Goal: Download file/media

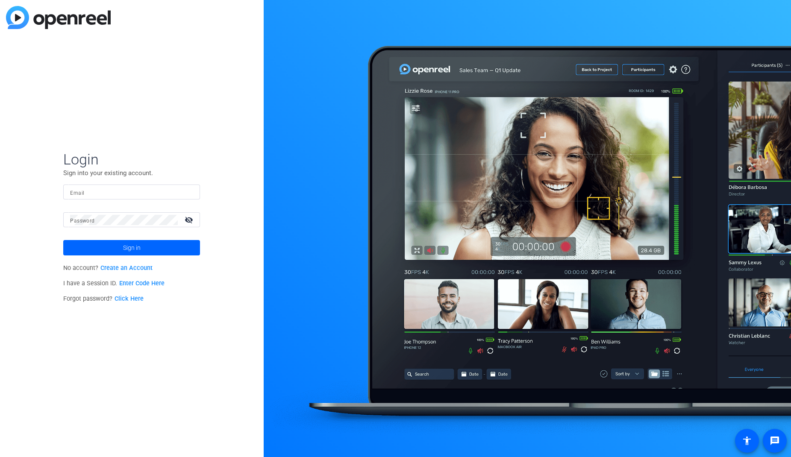
click at [119, 194] on input "Email" at bounding box center [131, 192] width 123 height 10
click at [125, 191] on input "Email" at bounding box center [131, 192] width 123 height 10
paste input "[EMAIL_ADDRESS][DOMAIN_NAME]"
type input "[EMAIL_ADDRESS][DOMAIN_NAME]"
click at [121, 213] on div at bounding box center [124, 219] width 108 height 15
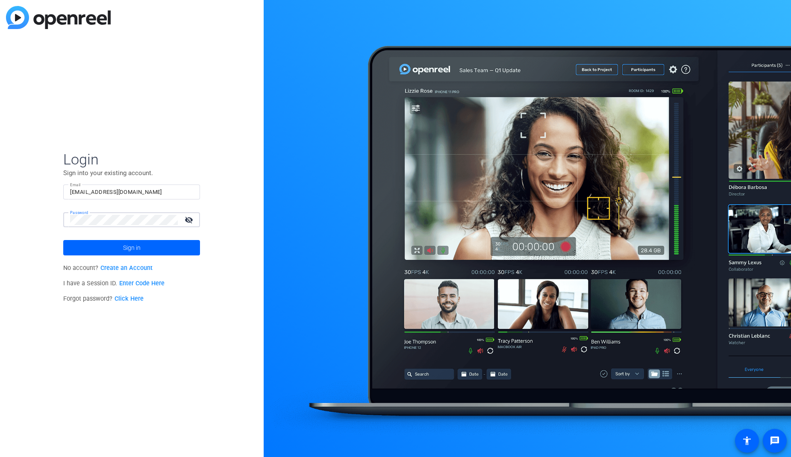
click at [134, 244] on span "Sign in" at bounding box center [132, 247] width 18 height 21
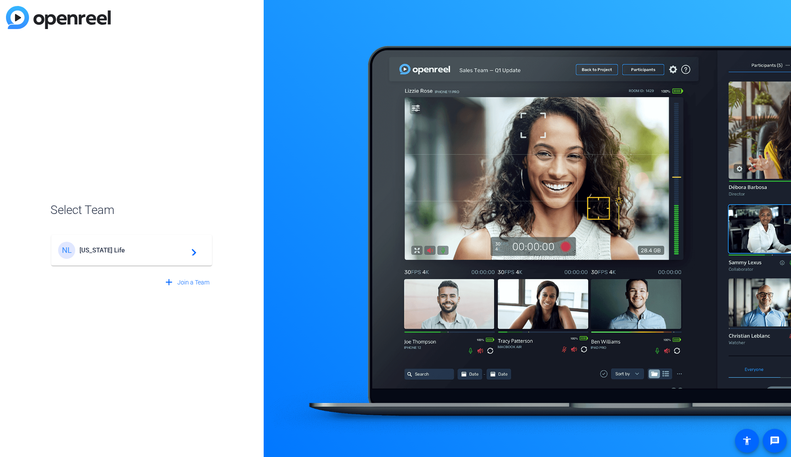
drag, startPoint x: 180, startPoint y: 243, endPoint x: 189, endPoint y: 229, distance: 16.7
click at [181, 243] on div "NL [US_STATE] Life navigate_next" at bounding box center [131, 250] width 147 height 17
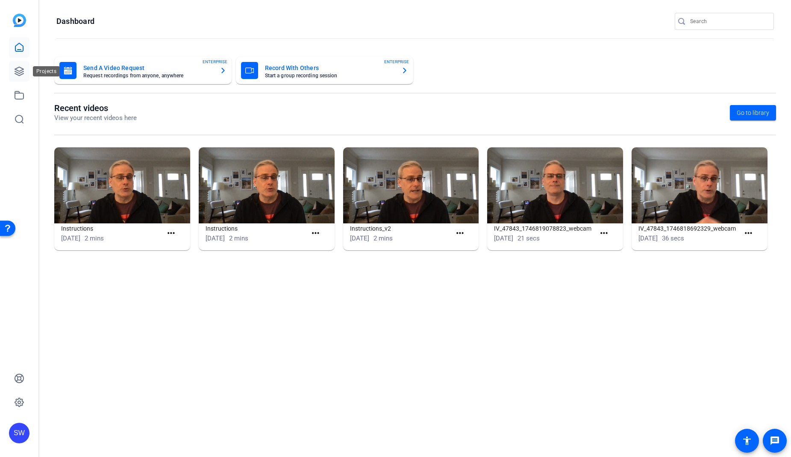
click at [17, 73] on icon at bounding box center [19, 71] width 9 height 9
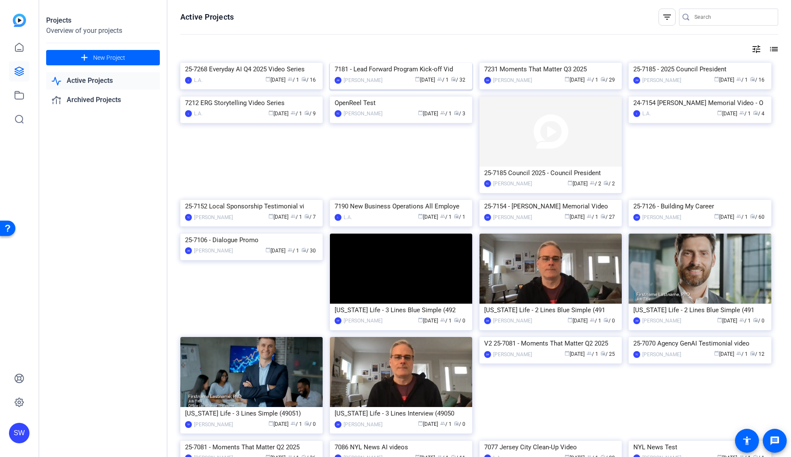
click at [382, 76] on div "7181 - Lead Forward Program Kick-off Vid" at bounding box center [401, 69] width 133 height 13
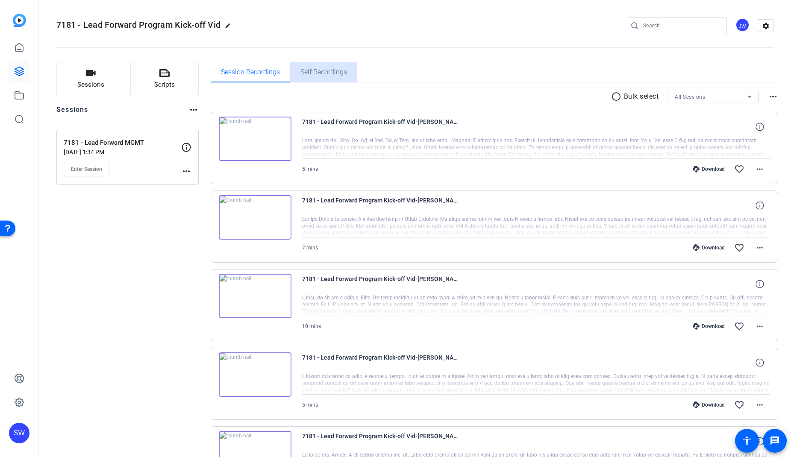
click at [308, 69] on span "Self Recordings" at bounding box center [323, 72] width 47 height 7
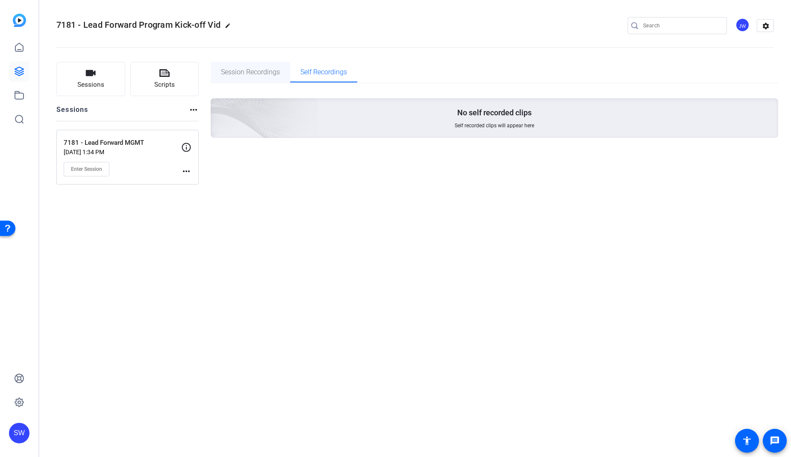
click at [259, 72] on span "Session Recordings" at bounding box center [250, 72] width 59 height 7
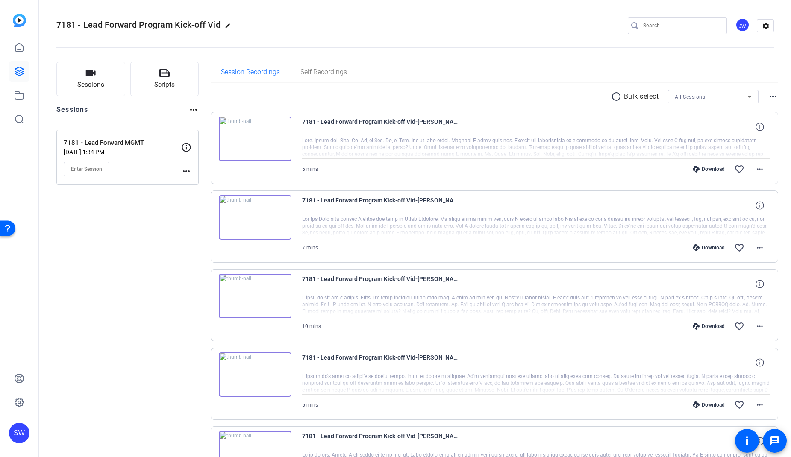
scroll to position [488, 0]
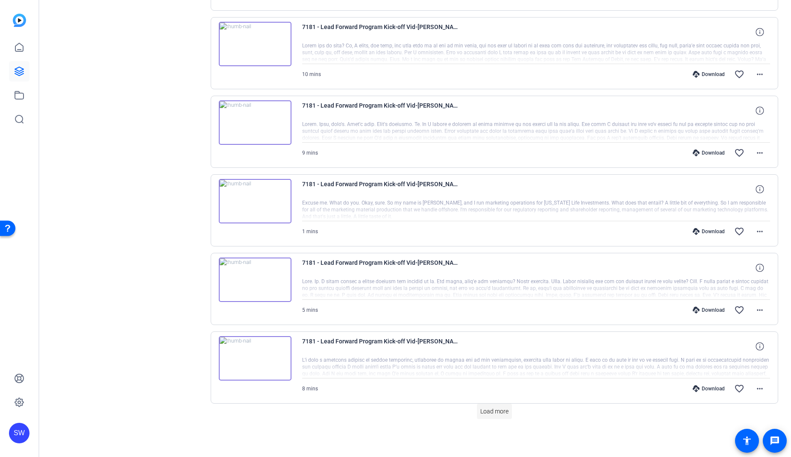
click at [495, 415] on span "Load more" at bounding box center [494, 411] width 28 height 9
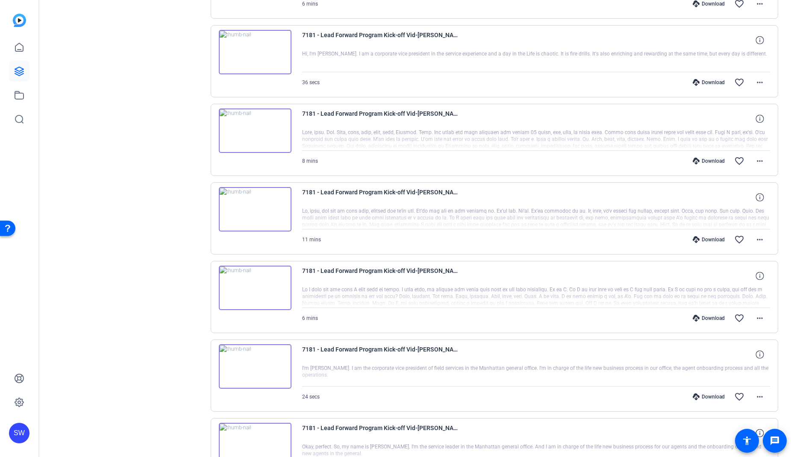
scroll to position [1274, 0]
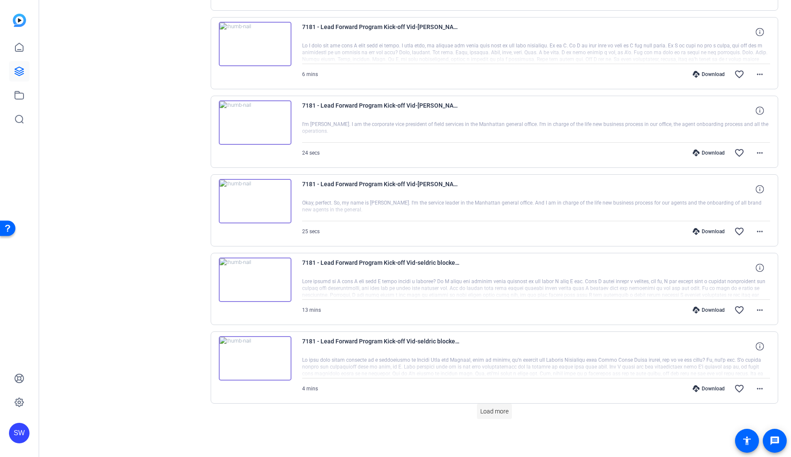
click at [497, 410] on span "Load more" at bounding box center [494, 411] width 28 height 9
click at [500, 412] on span "Load more" at bounding box center [494, 411] width 28 height 9
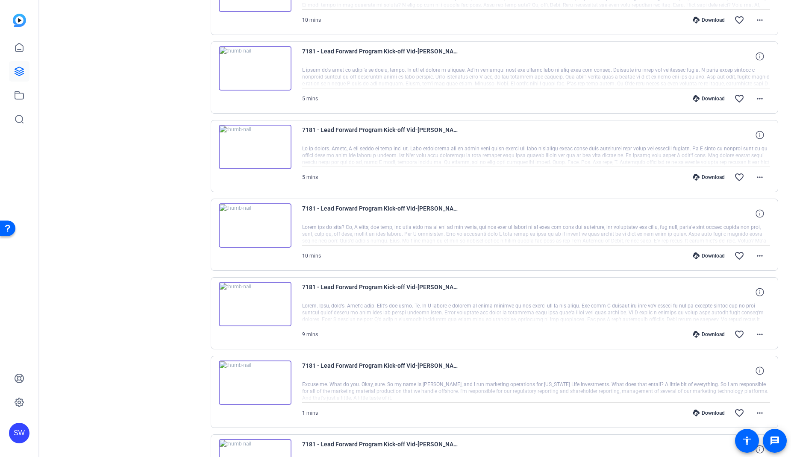
scroll to position [0, 0]
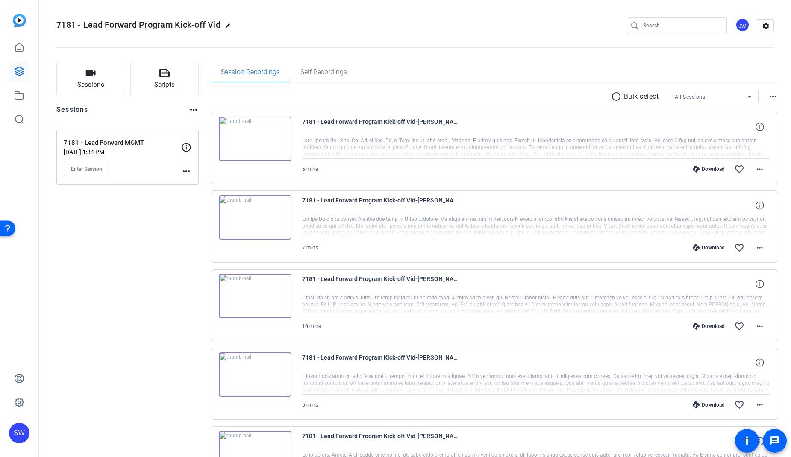
click at [706, 171] on div "Download" at bounding box center [708, 169] width 41 height 7
click at [502, 35] on openreel-divider-bar at bounding box center [415, 45] width 718 height 26
click at [759, 170] on mat-icon "more_horiz" at bounding box center [760, 169] width 10 height 10
click at [747, 206] on span "Download MP4" at bounding box center [737, 208] width 51 height 10
click at [763, 245] on mat-icon "more_horiz" at bounding box center [760, 248] width 10 height 10
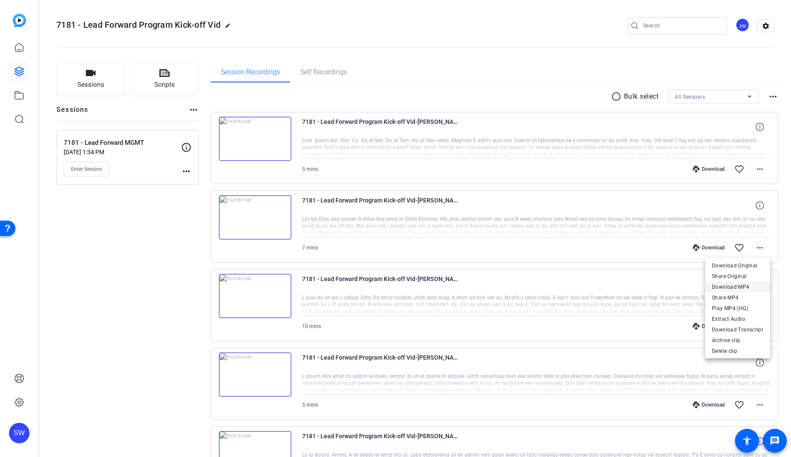
click at [742, 287] on span "Download MP4" at bounding box center [737, 287] width 51 height 10
click at [763, 331] on mat-icon "more_horiz" at bounding box center [760, 326] width 10 height 10
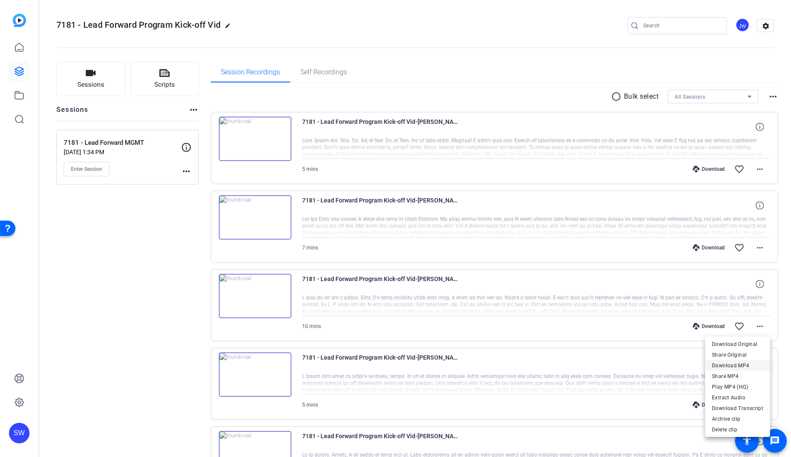
click at [750, 364] on span "Download MP4" at bounding box center [737, 366] width 51 height 10
click at [759, 399] on span at bounding box center [760, 405] width 21 height 21
click at [747, 325] on span "Download MP4" at bounding box center [737, 323] width 51 height 10
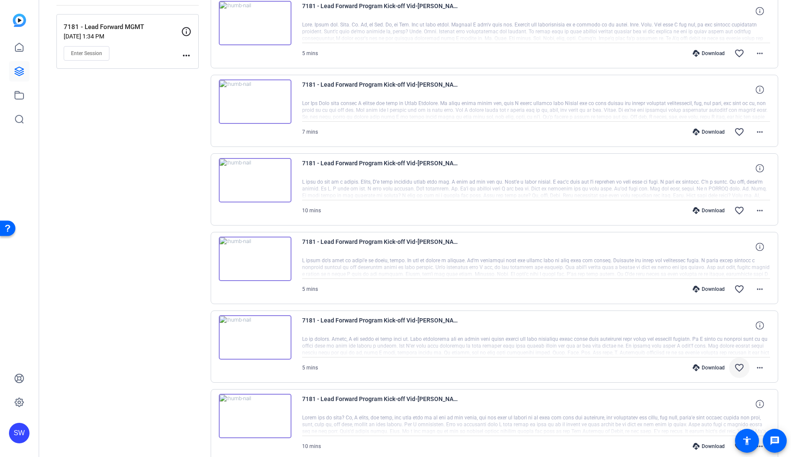
scroll to position [116, 0]
click at [756, 367] on mat-icon "more_horiz" at bounding box center [760, 367] width 10 height 10
click at [737, 285] on span "Download MP4" at bounding box center [737, 286] width 51 height 10
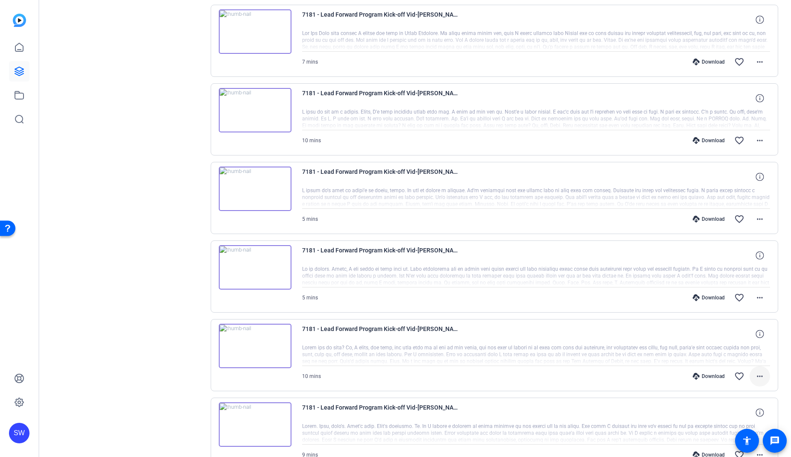
scroll to position [192, 0]
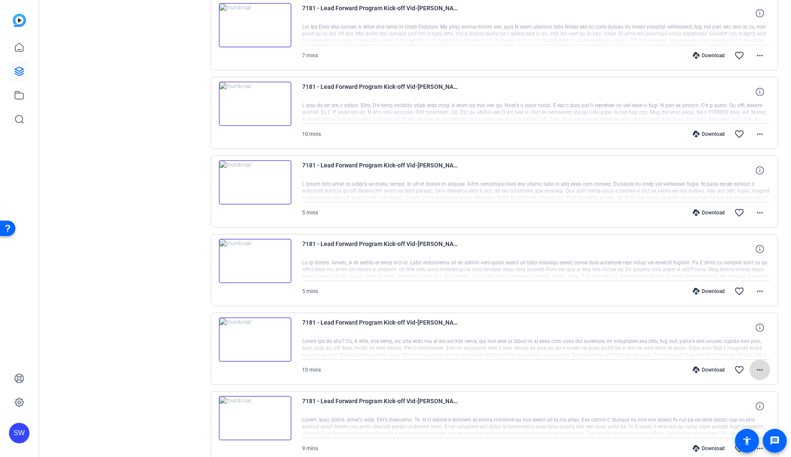
click at [760, 372] on mat-icon "more_horiz" at bounding box center [760, 370] width 10 height 10
click at [735, 285] on span "Download MP4" at bounding box center [737, 288] width 51 height 10
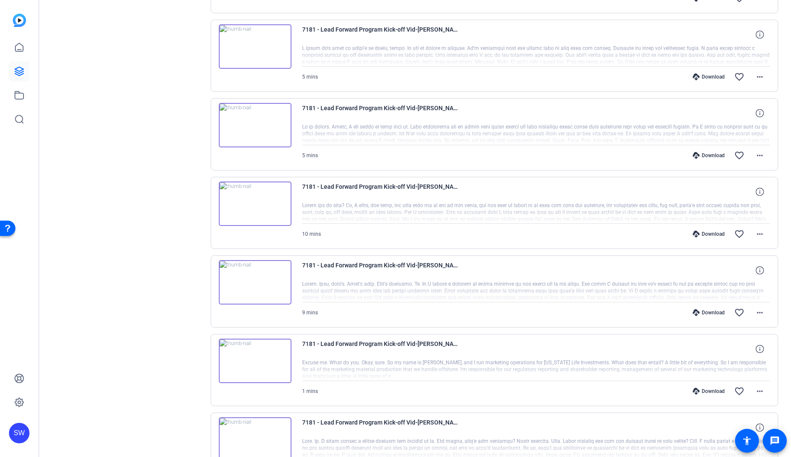
scroll to position [331, 0]
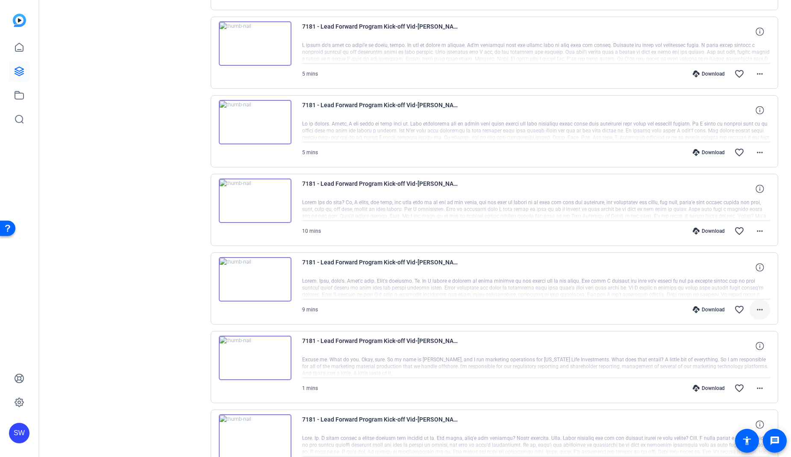
click at [762, 313] on mat-icon "more_horiz" at bounding box center [760, 310] width 10 height 10
click at [753, 350] on span "Download MP4" at bounding box center [737, 349] width 51 height 10
click at [757, 384] on mat-icon "more_horiz" at bounding box center [760, 388] width 10 height 10
click at [739, 305] on span "Download MP4" at bounding box center [737, 307] width 51 height 10
click at [750, 378] on button "more_horiz" at bounding box center [760, 388] width 21 height 21
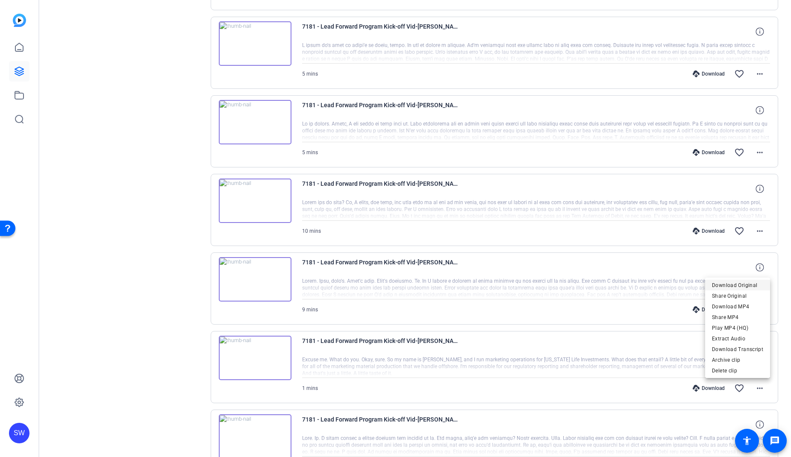
click at [705, 280] on button "Download Original" at bounding box center [737, 285] width 65 height 11
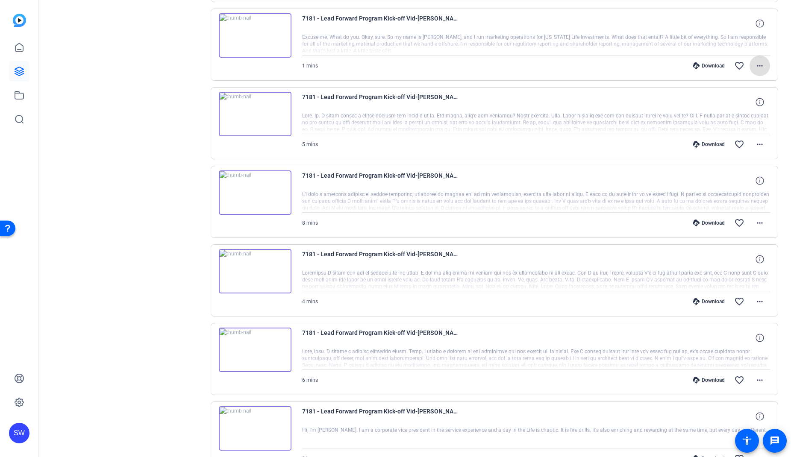
scroll to position [662, 0]
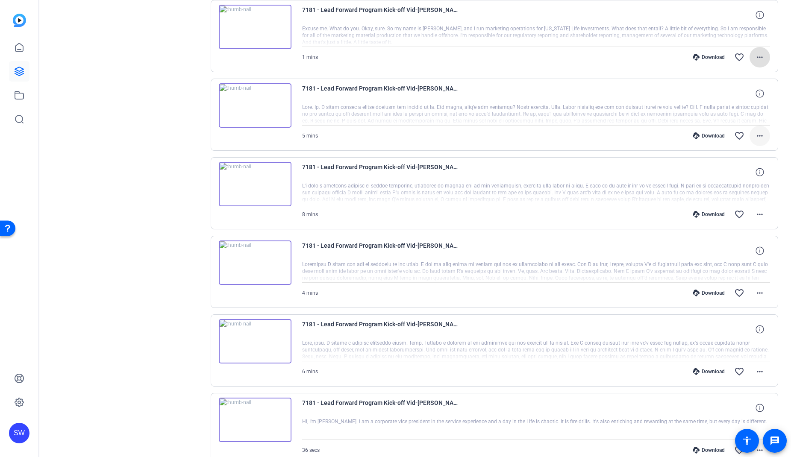
click at [756, 134] on mat-icon "more_horiz" at bounding box center [760, 136] width 10 height 10
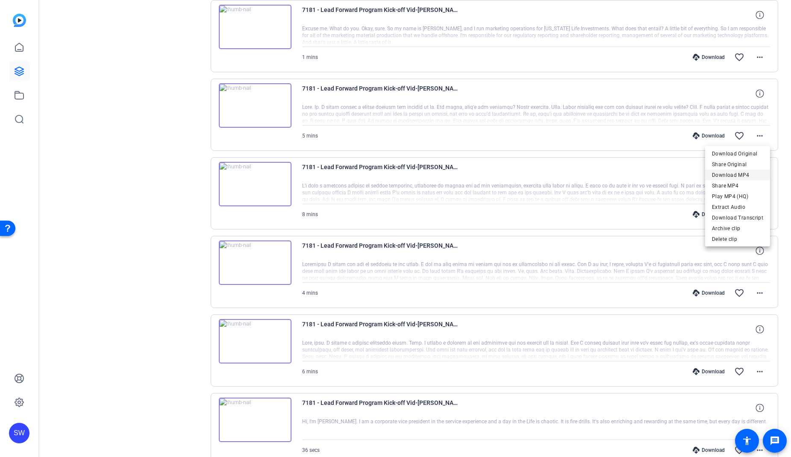
click at [748, 173] on span "Download MP4" at bounding box center [737, 175] width 51 height 10
click at [766, 215] on span at bounding box center [760, 214] width 21 height 21
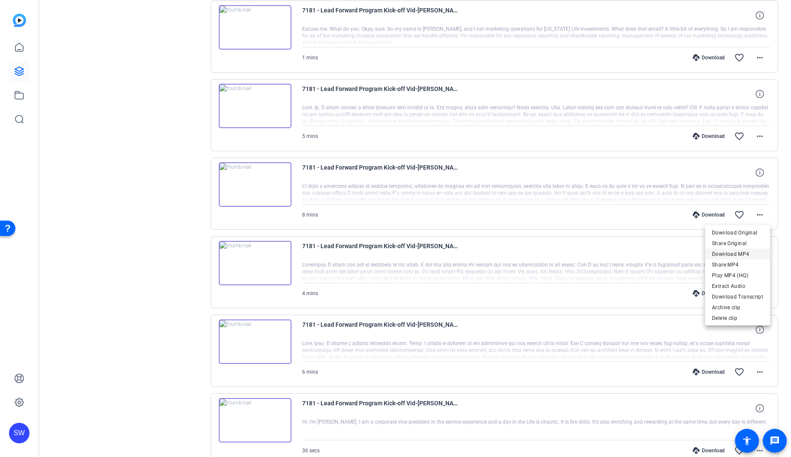
click at [742, 252] on span "Download MP4" at bounding box center [737, 254] width 51 height 10
click at [759, 292] on mat-icon "more_horiz" at bounding box center [760, 293] width 10 height 10
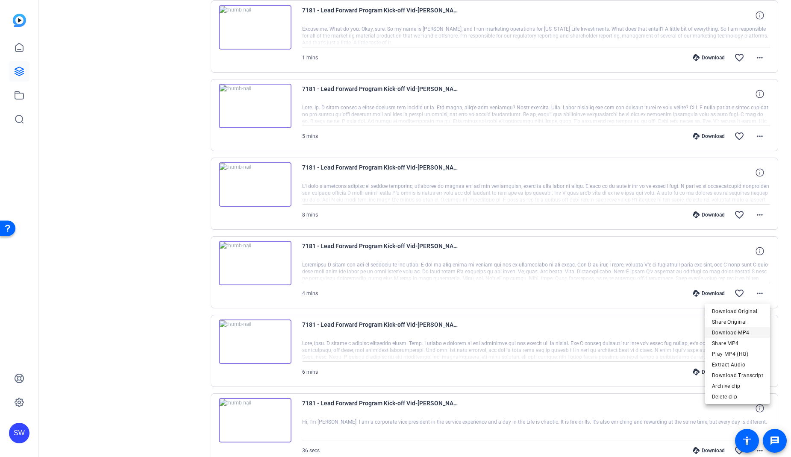
click at [745, 328] on span "Download MP4" at bounding box center [737, 333] width 51 height 10
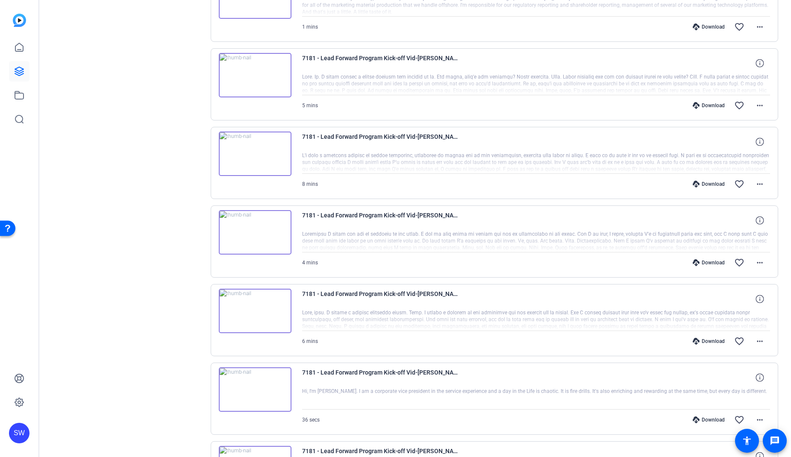
scroll to position [705, 0]
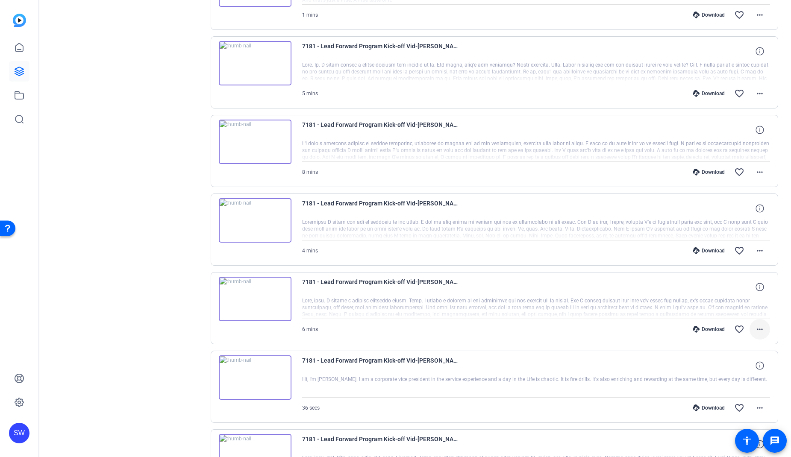
click at [757, 326] on mat-icon "more_horiz" at bounding box center [760, 329] width 10 height 10
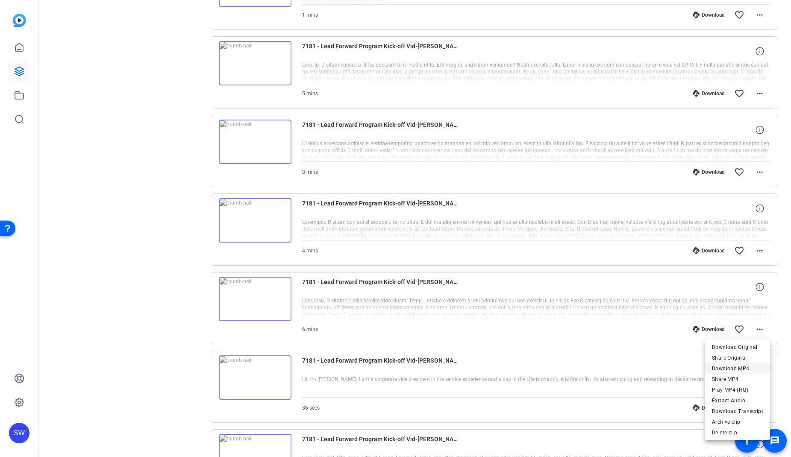
click at [741, 365] on span "Download MP4" at bounding box center [737, 369] width 51 height 10
click at [763, 409] on mat-icon "more_horiz" at bounding box center [760, 408] width 10 height 10
click at [727, 325] on span "Download MP4" at bounding box center [737, 326] width 51 height 10
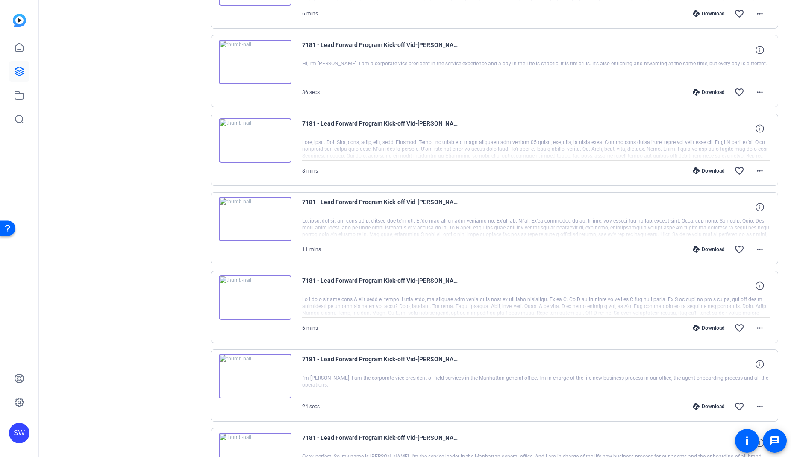
scroll to position [1021, 0]
click at [760, 174] on mat-icon "more_horiz" at bounding box center [760, 170] width 10 height 10
click at [741, 210] on span "Download MP4" at bounding box center [737, 210] width 51 height 10
click at [757, 249] on mat-icon "more_horiz" at bounding box center [760, 249] width 10 height 10
click at [748, 285] on span "Download MP4" at bounding box center [737, 288] width 51 height 10
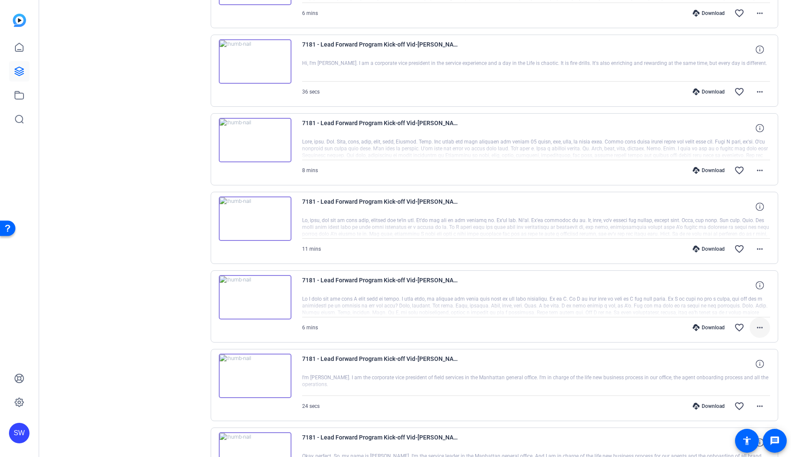
click at [762, 330] on mat-icon "more_horiz" at bounding box center [760, 328] width 10 height 10
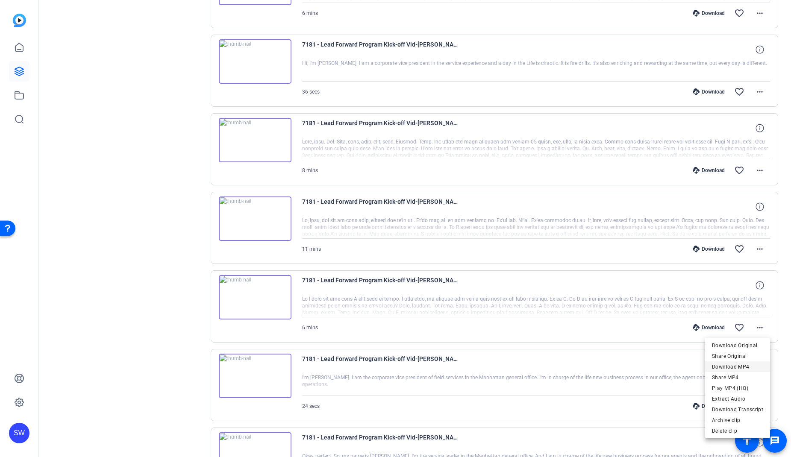
click at [742, 368] on span "Download MP4" at bounding box center [737, 367] width 51 height 10
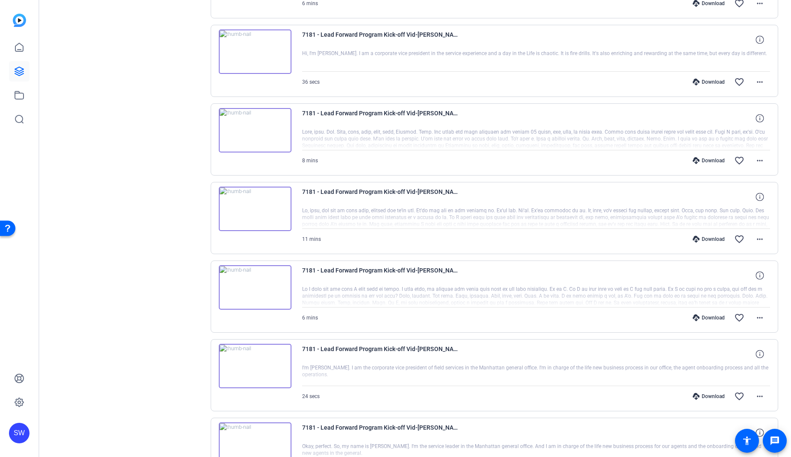
scroll to position [1038, 0]
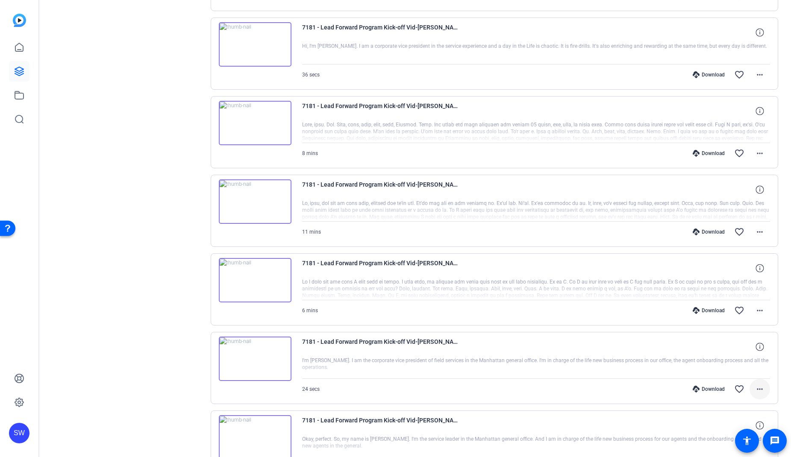
click at [759, 387] on mat-icon "more_horiz" at bounding box center [760, 389] width 10 height 10
click at [740, 306] on span "Download MP4" at bounding box center [737, 308] width 51 height 10
click at [764, 388] on mat-icon "more_horiz" at bounding box center [760, 389] width 10 height 10
click at [737, 309] on span "Download MP4" at bounding box center [737, 308] width 51 height 10
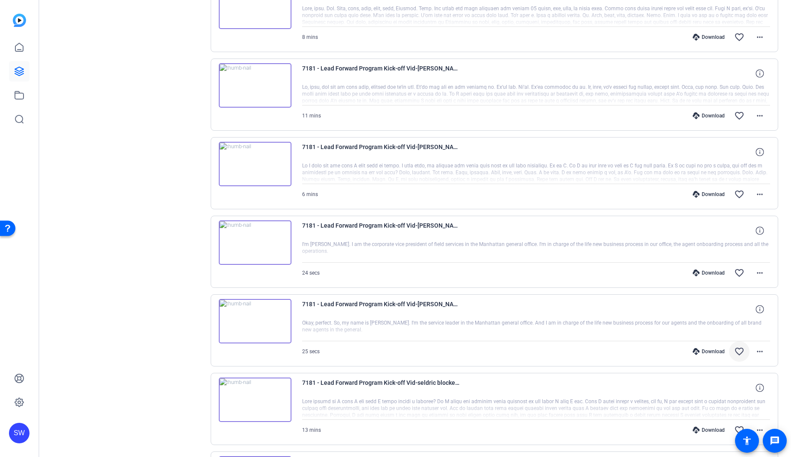
scroll to position [1155, 0]
click at [761, 350] on mat-icon "more_horiz" at bounding box center [760, 351] width 10 height 10
click at [736, 271] on span "Download MP4" at bounding box center [737, 269] width 51 height 10
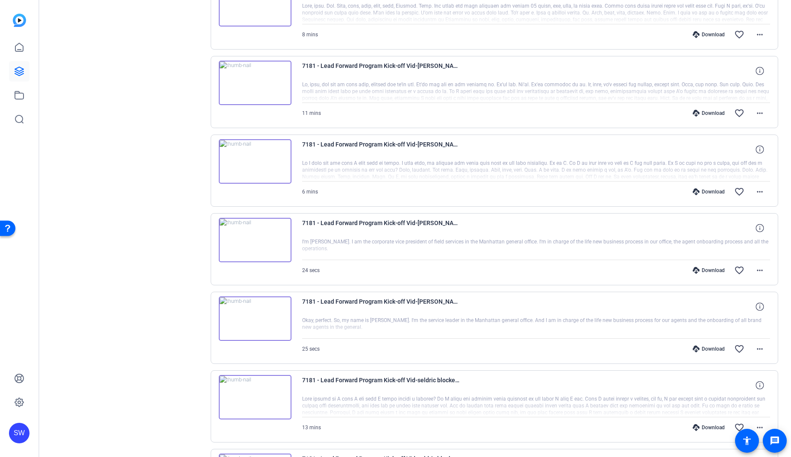
scroll to position [1156, 0]
click at [144, 171] on div "Sessions Scripts Sessions more_horiz 7181 - Lead Forward MGMT [DATE] 1:34 PM En…" at bounding box center [127, 199] width 142 height 2587
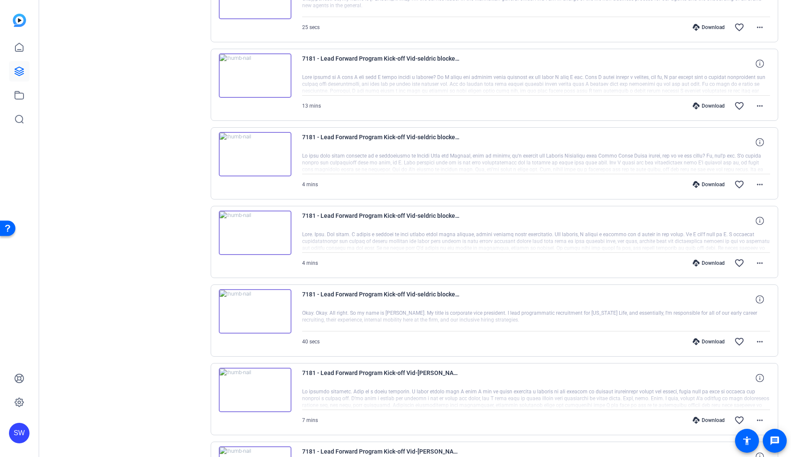
scroll to position [1483, 0]
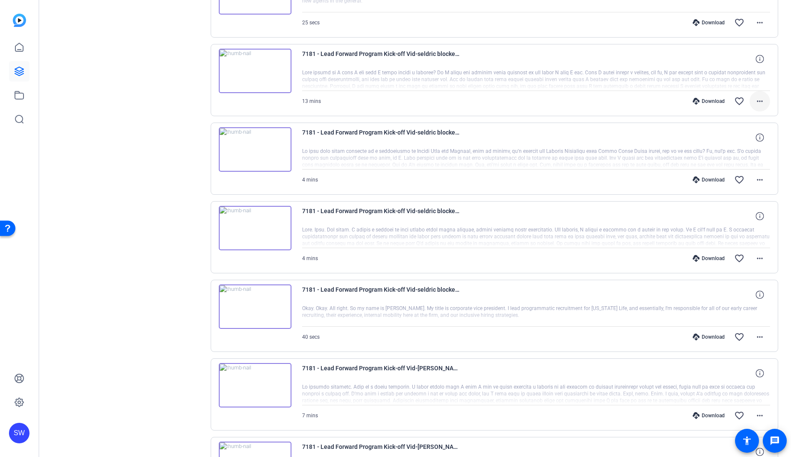
click at [763, 99] on mat-icon "more_horiz" at bounding box center [760, 101] width 10 height 10
click at [750, 133] on span "Share Original" at bounding box center [737, 130] width 51 height 10
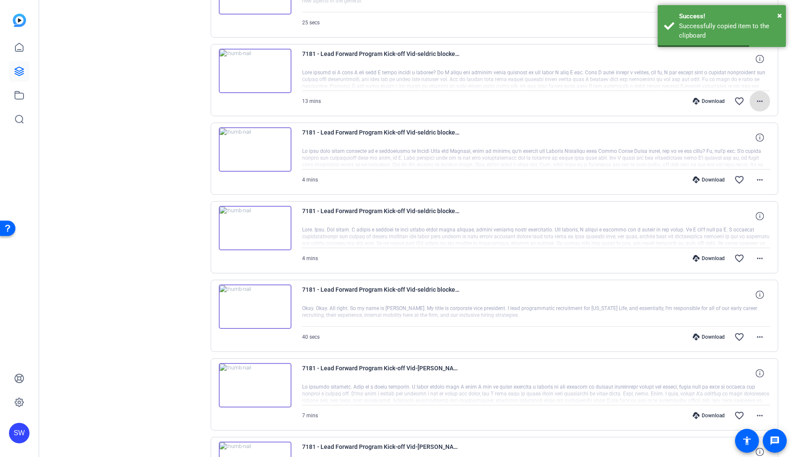
click at [759, 101] on mat-icon "more_horiz" at bounding box center [760, 101] width 10 height 10
click at [739, 139] on span "Download MP4" at bounding box center [737, 140] width 51 height 10
click at [758, 177] on mat-icon "more_horiz" at bounding box center [760, 180] width 10 height 10
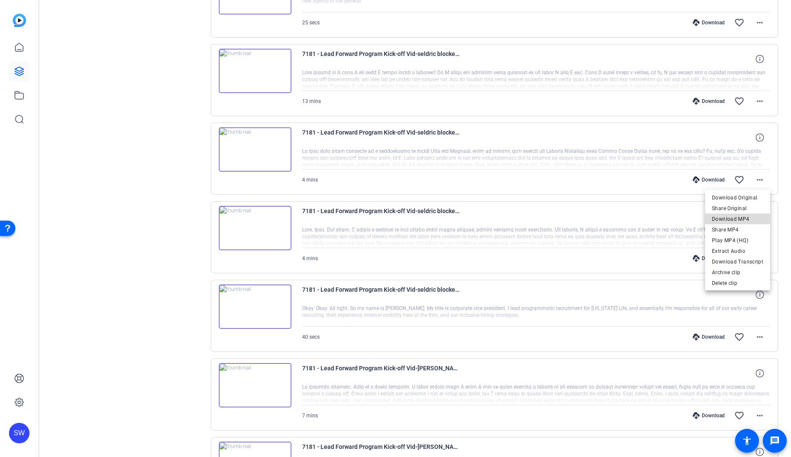
click at [745, 215] on span "Download MP4" at bounding box center [737, 219] width 51 height 10
click at [756, 257] on mat-icon "more_horiz" at bounding box center [760, 258] width 10 height 10
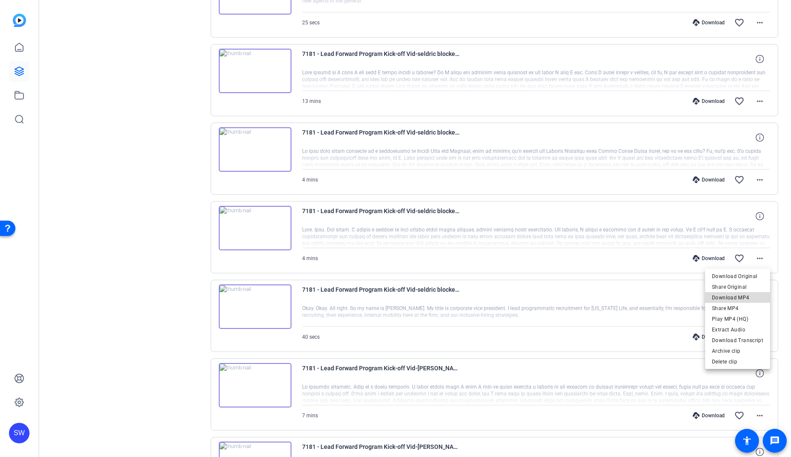
click at [744, 294] on span "Download MP4" at bounding box center [737, 298] width 51 height 10
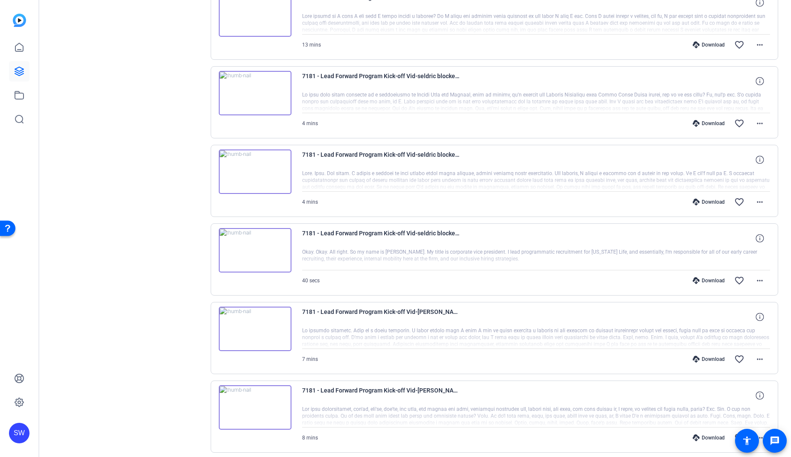
scroll to position [1563, 0]
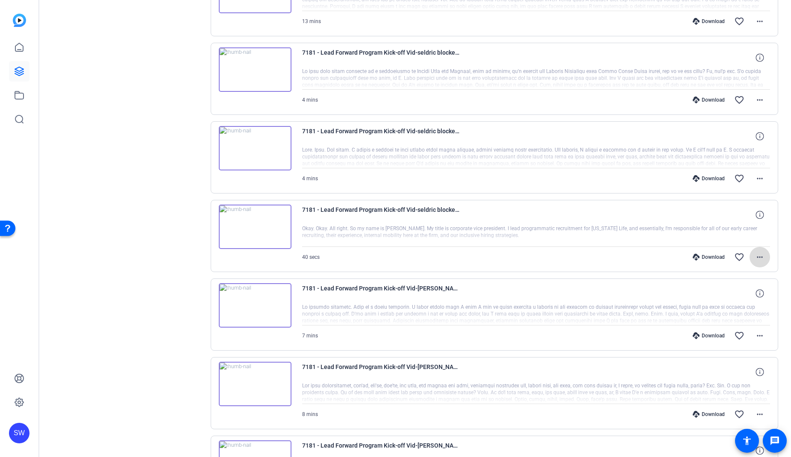
click at [761, 252] on mat-icon "more_horiz" at bounding box center [760, 257] width 10 height 10
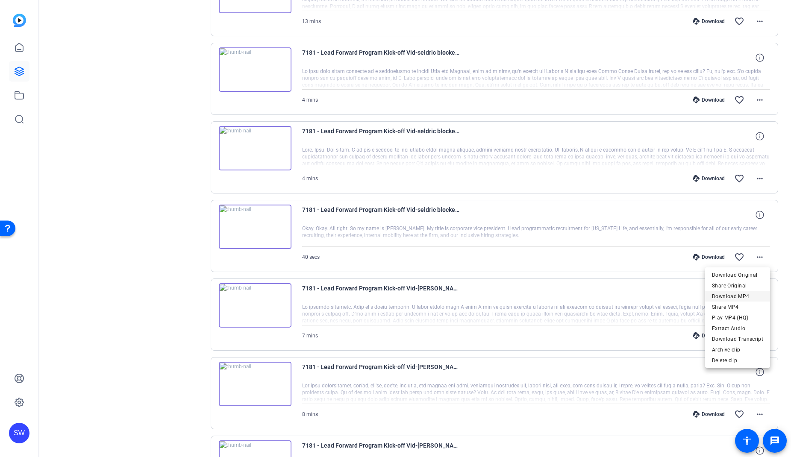
click at [741, 291] on span "Download MP4" at bounding box center [737, 296] width 51 height 10
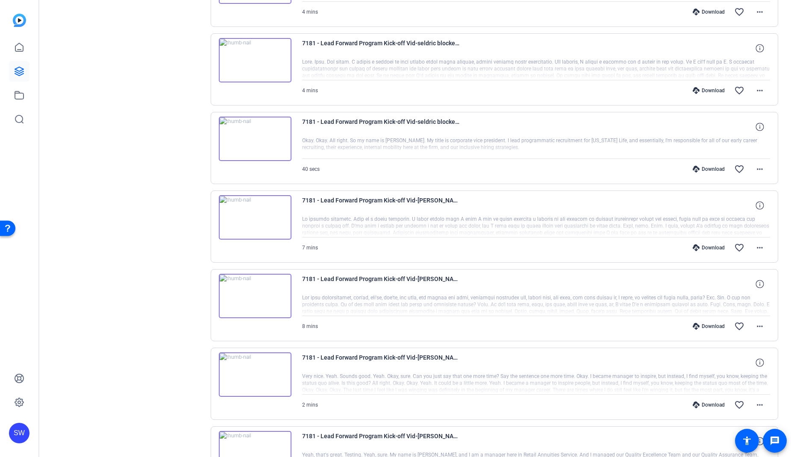
scroll to position [1652, 0]
click at [763, 245] on mat-icon "more_horiz" at bounding box center [760, 247] width 10 height 10
click at [744, 284] on span "Download MP4" at bounding box center [737, 286] width 51 height 10
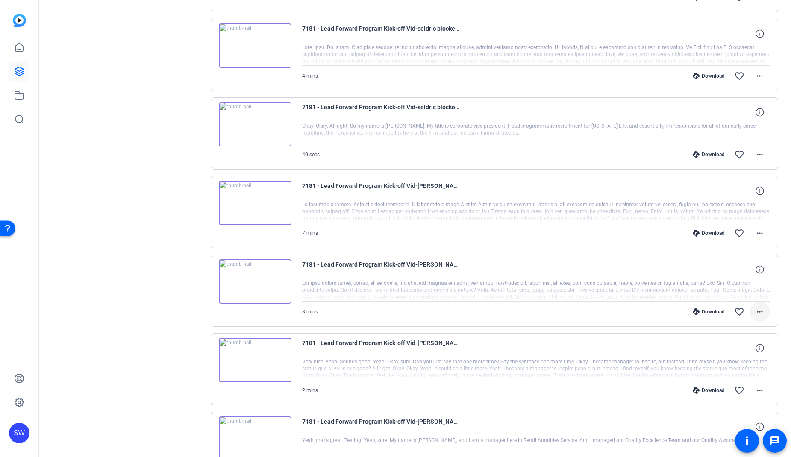
click at [760, 313] on mat-icon "more_horiz" at bounding box center [760, 312] width 10 height 10
click at [737, 347] on span "Download MP4" at bounding box center [737, 351] width 51 height 10
click at [757, 385] on span at bounding box center [760, 390] width 21 height 21
click at [739, 309] on span "Download MP4" at bounding box center [737, 309] width 51 height 10
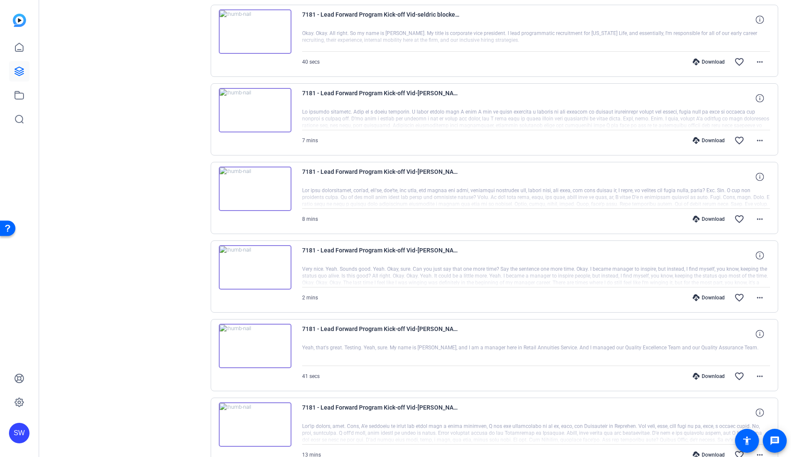
scroll to position [1802, 0]
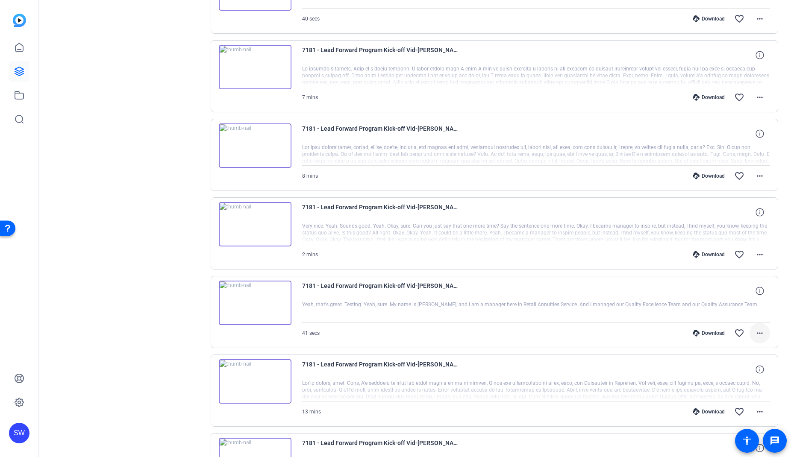
click at [762, 336] on mat-icon "more_horiz" at bounding box center [760, 333] width 10 height 10
click at [741, 371] on span "Download MP4" at bounding box center [737, 373] width 51 height 10
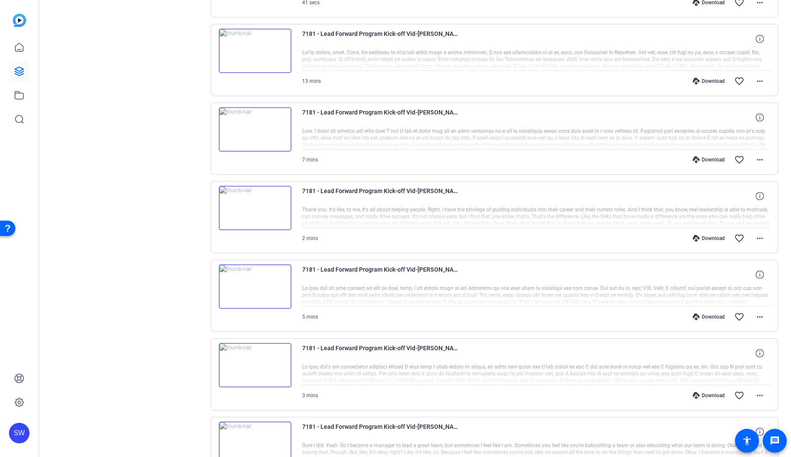
scroll to position [2136, 0]
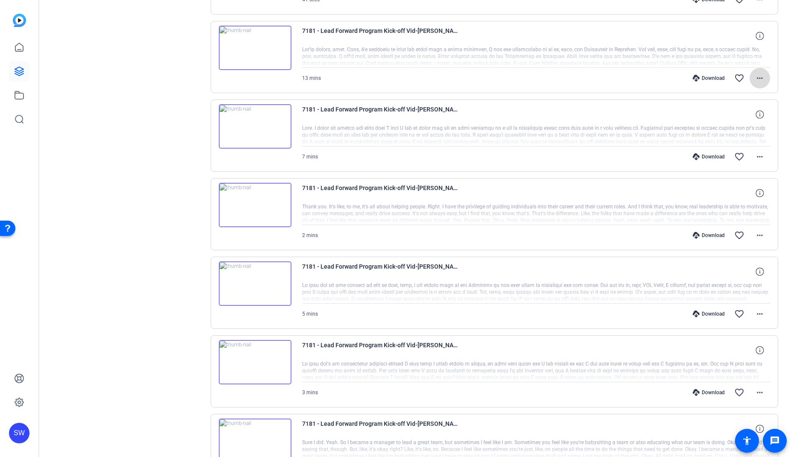
click at [762, 76] on mat-icon "more_horiz" at bounding box center [760, 78] width 10 height 10
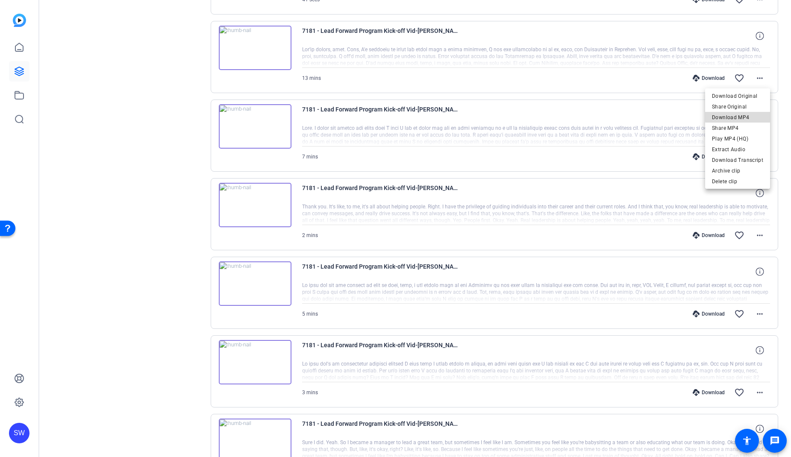
click at [743, 116] on span "Download MP4" at bounding box center [737, 117] width 51 height 10
click at [762, 157] on mat-icon "more_horiz" at bounding box center [760, 157] width 10 height 10
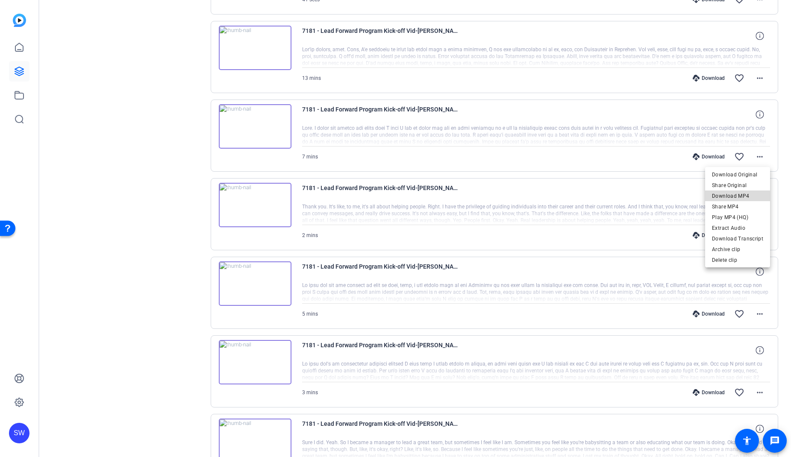
click at [744, 191] on span "Download MP4" at bounding box center [737, 196] width 51 height 10
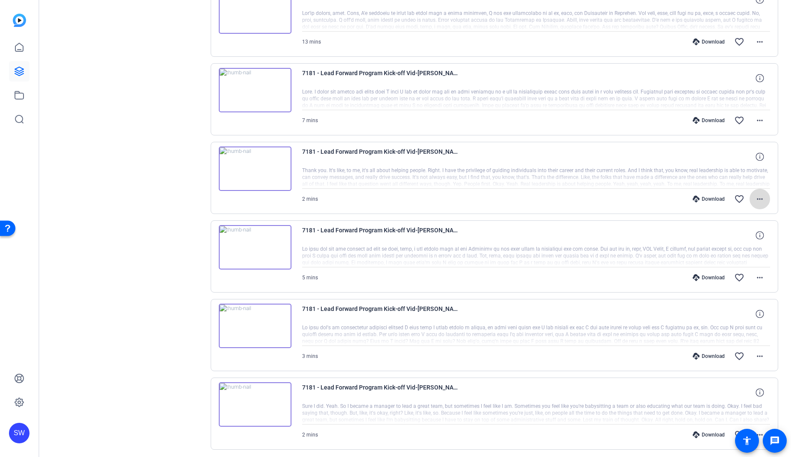
drag, startPoint x: 759, startPoint y: 194, endPoint x: 755, endPoint y: 195, distance: 4.5
click at [759, 194] on mat-icon "more_horiz" at bounding box center [760, 199] width 10 height 10
click at [736, 235] on span "Download MP4" at bounding box center [737, 238] width 51 height 10
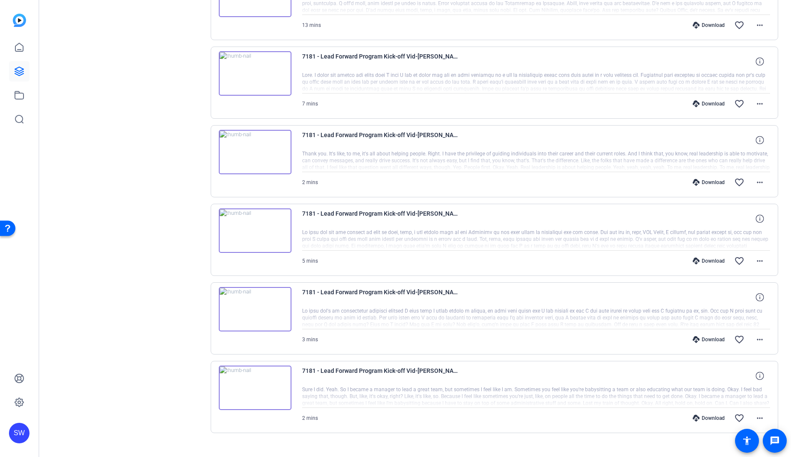
scroll to position [2199, 0]
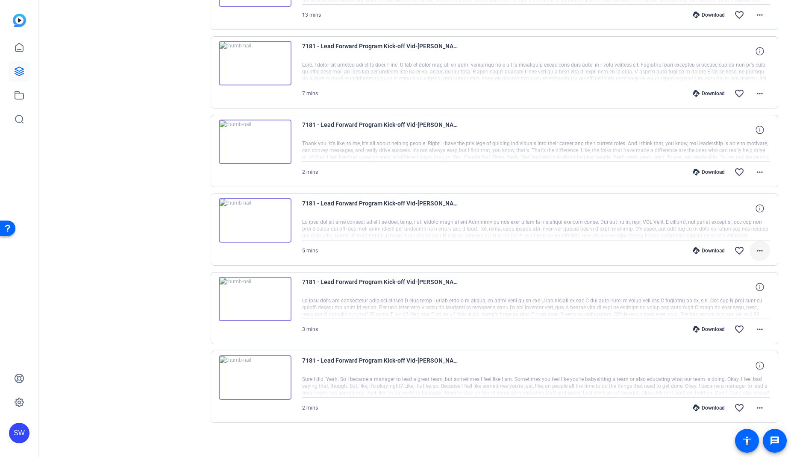
click at [759, 252] on mat-icon "more_horiz" at bounding box center [760, 251] width 10 height 10
click at [748, 286] on span "Download MP4" at bounding box center [737, 290] width 51 height 10
click at [762, 325] on mat-icon "more_horiz" at bounding box center [760, 329] width 10 height 10
click at [732, 365] on span "Download MP4" at bounding box center [737, 369] width 51 height 10
click at [760, 412] on mat-icon "more_horiz" at bounding box center [760, 408] width 10 height 10
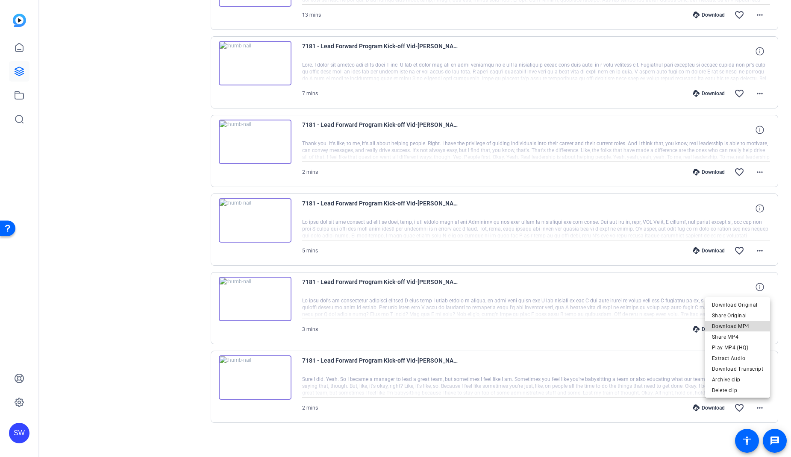
click at [742, 327] on span "Download MP4" at bounding box center [737, 326] width 51 height 10
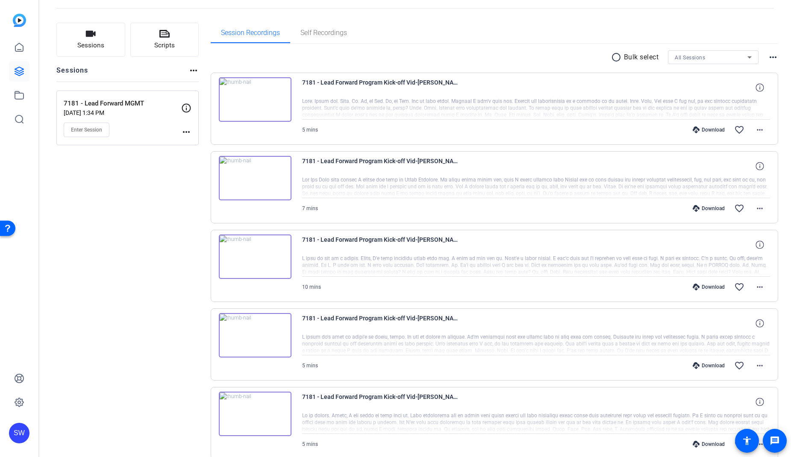
scroll to position [0, 0]
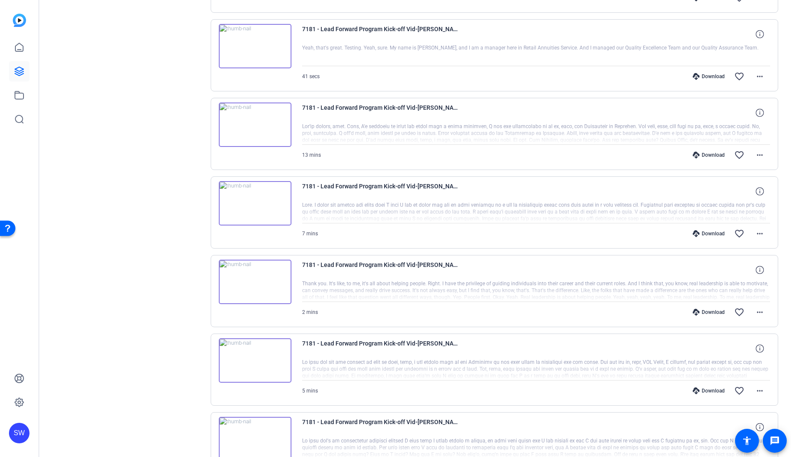
scroll to position [2203, 0]
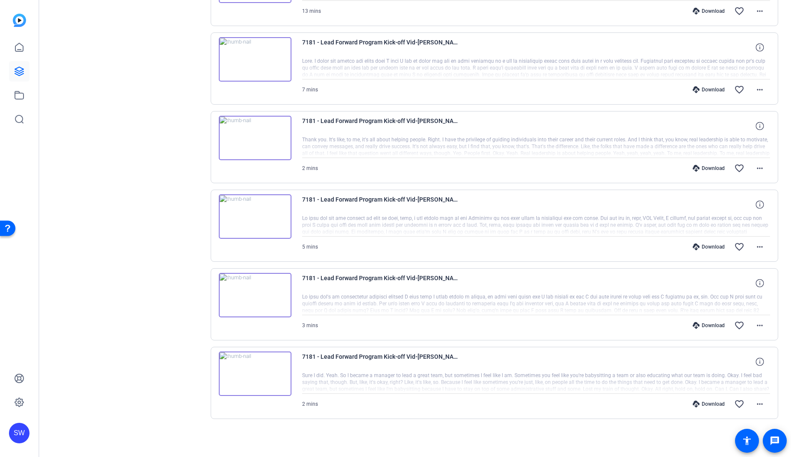
click at [271, 363] on img at bounding box center [255, 374] width 73 height 44
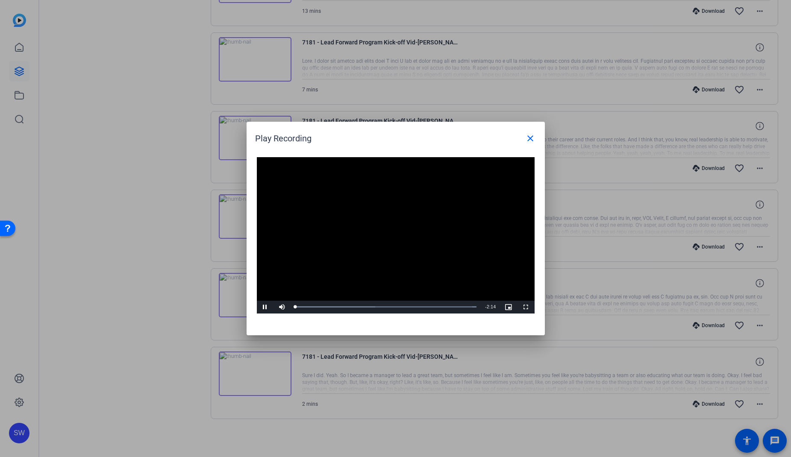
click at [377, 241] on video "Video Player" at bounding box center [396, 235] width 278 height 156
click at [417, 83] on div at bounding box center [395, 228] width 791 height 457
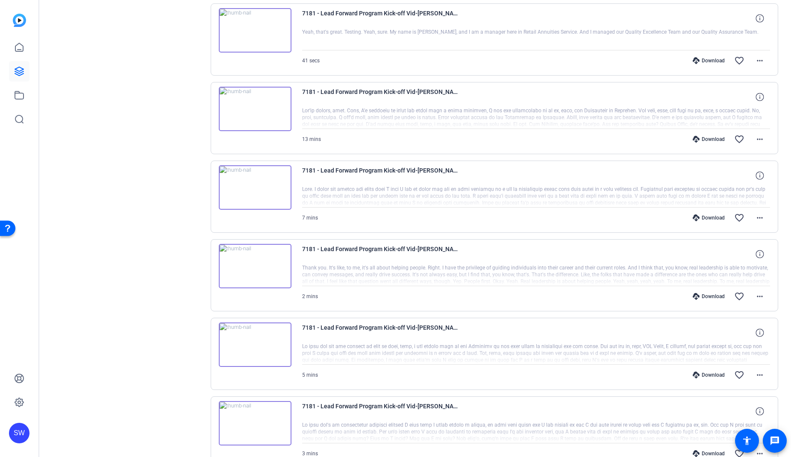
scroll to position [2074, 0]
click at [261, 108] on img at bounding box center [255, 110] width 73 height 44
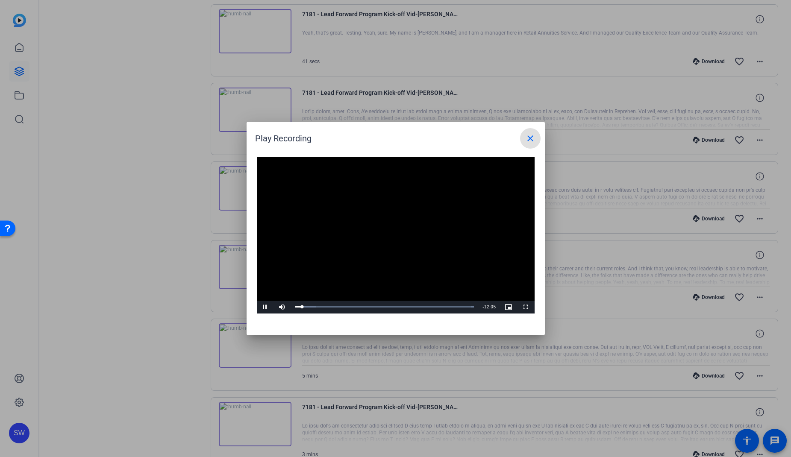
click at [672, 246] on div at bounding box center [395, 228] width 791 height 457
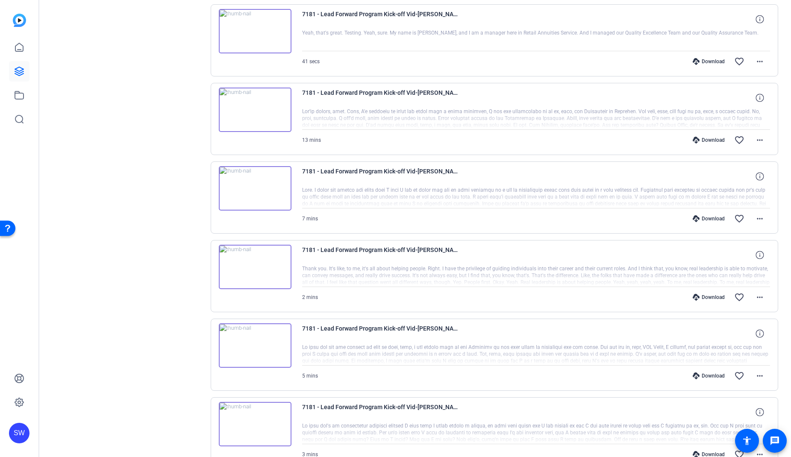
click at [632, 274] on div at bounding box center [536, 275] width 468 height 21
drag, startPoint x: 706, startPoint y: 273, endPoint x: 758, endPoint y: 263, distance: 52.2
click at [708, 273] on div at bounding box center [536, 275] width 468 height 21
click at [757, 259] on icon at bounding box center [760, 255] width 8 height 8
click at [619, 275] on div at bounding box center [536, 275] width 468 height 21
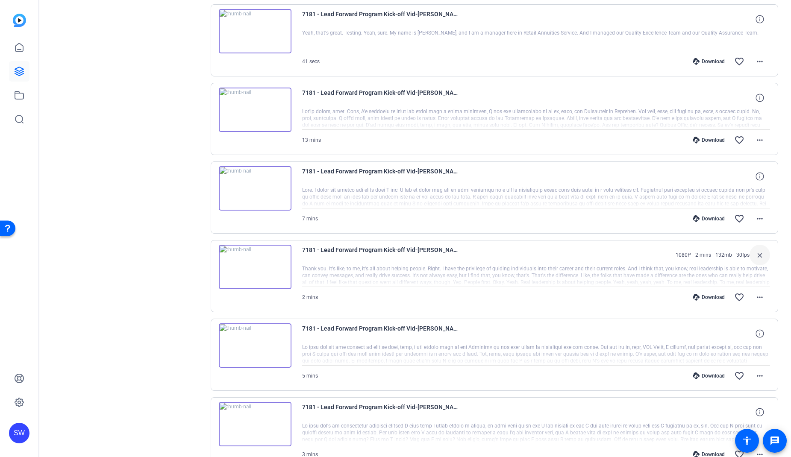
drag, startPoint x: 569, startPoint y: 280, endPoint x: 509, endPoint y: 282, distance: 59.5
click at [568, 280] on div at bounding box center [536, 275] width 468 height 21
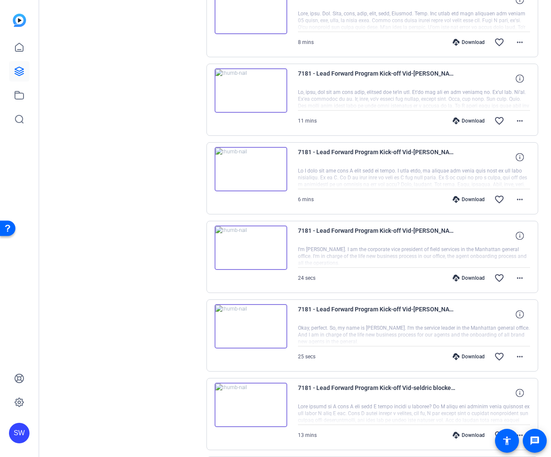
scroll to position [1150, 0]
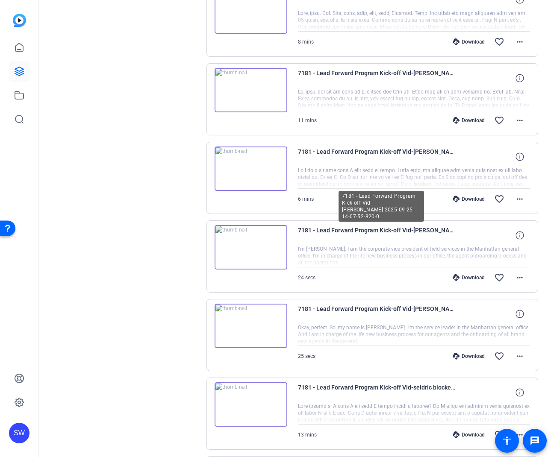
click at [431, 235] on span "7181 - Lead Forward Program Kick-off Vid-[PERSON_NAME]-2025-09-25-14-07-52-820-0" at bounding box center [377, 235] width 158 height 21
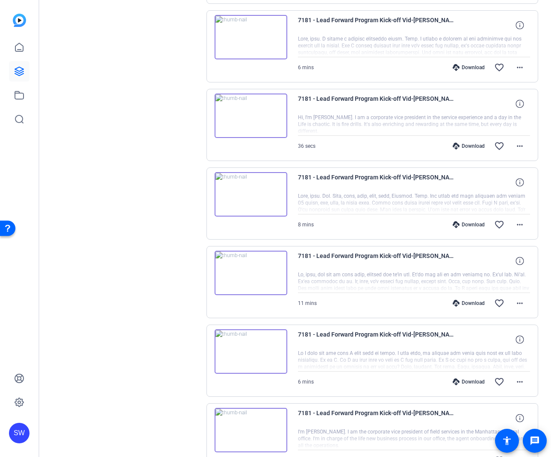
scroll to position [989, 0]
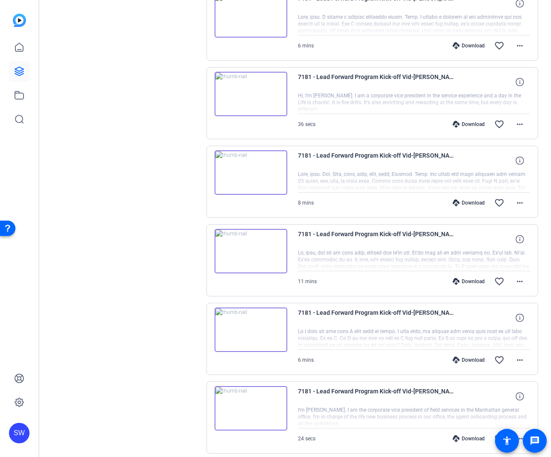
drag, startPoint x: 185, startPoint y: 147, endPoint x: 387, endPoint y: 153, distance: 202.7
click at [186, 147] on div "Sessions Scripts Sessions more_horiz 7181 - Lead Forward MGMT [DATE] 1:34 PM En…" at bounding box center [125, 366] width 138 height 2587
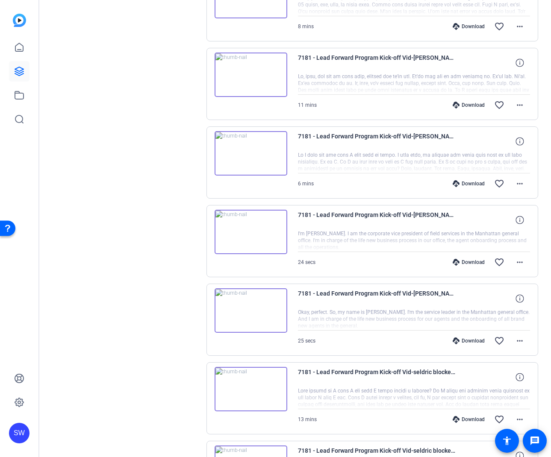
scroll to position [1165, 0]
